Goal: Navigation & Orientation: Find specific page/section

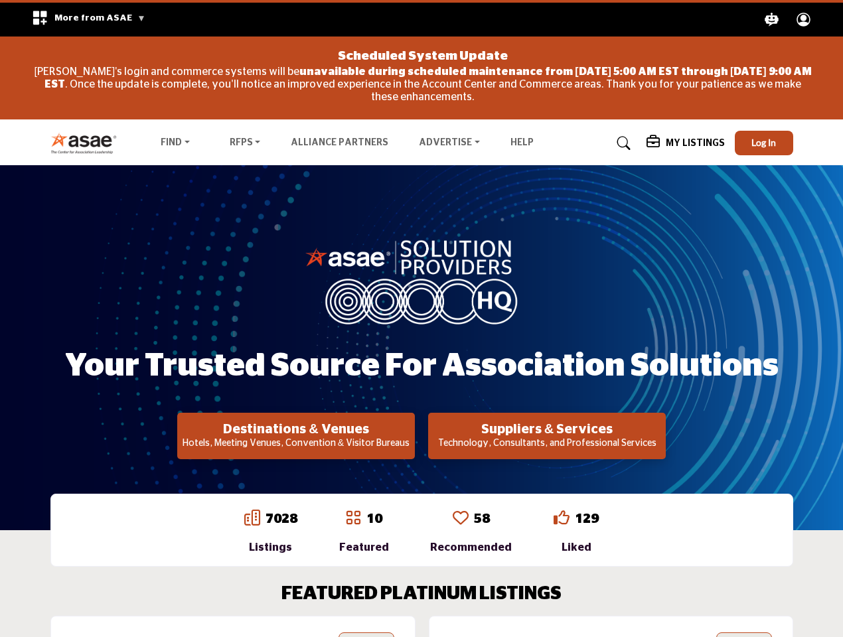
click at [84, 19] on span "More from ASAE" at bounding box center [99, 17] width 91 height 9
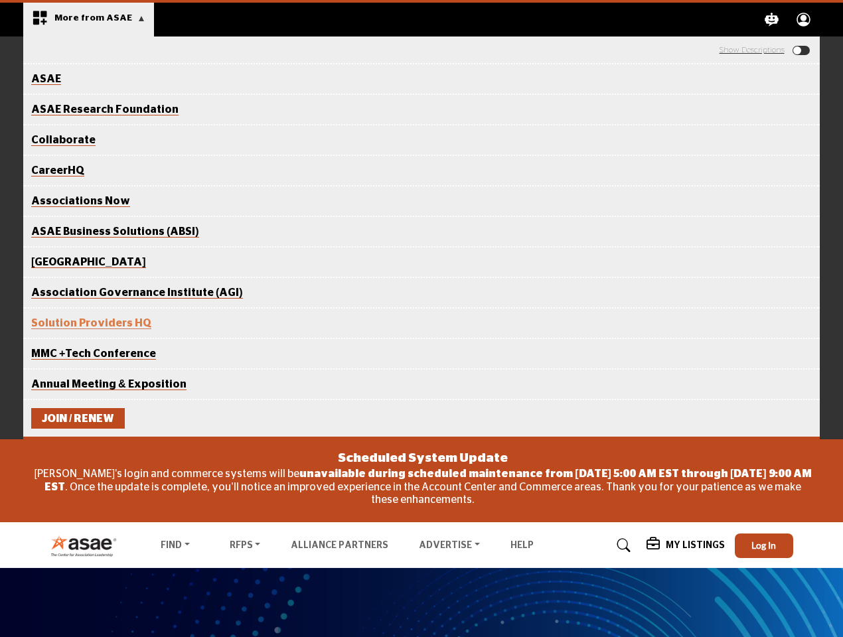
click at [772, 19] on icon "Explore ASAE" at bounding box center [773, 20] width 14 height 14
click at [804, 19] on circle "Explore ASAE" at bounding box center [804, 18] width 7 height 7
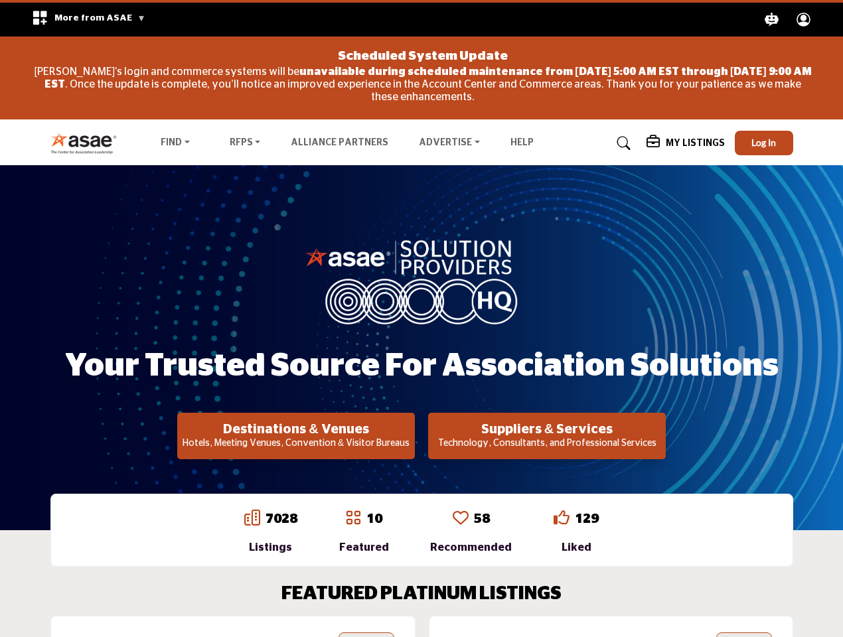
click at [764, 116] on div "Scheduled System Update [PERSON_NAME]'s login and commerce systems will be unav…" at bounding box center [422, 78] width 783 height 75
click at [296, 436] on div "Your Trusted Source for Association Solutions Destinations & Venues Hotels, Mee…" at bounding box center [421, 348] width 743 height 223
click at [547, 436] on h2 "Suppliers & Services" at bounding box center [547, 430] width 230 height 16
